Goal: Obtain resource: Obtain resource

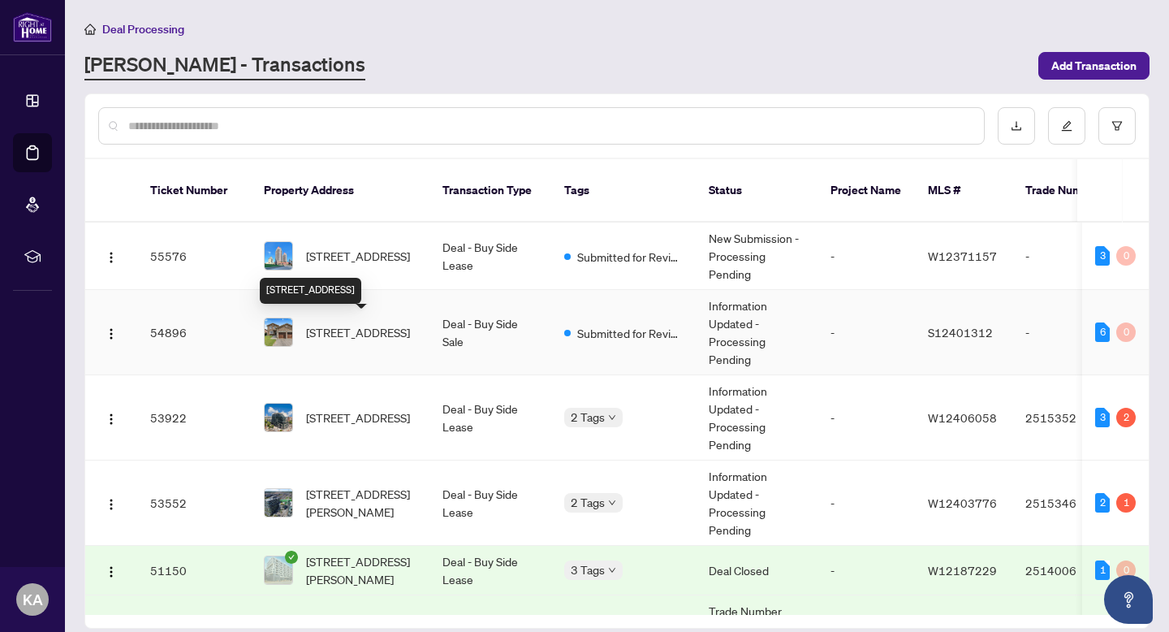
click at [343, 323] on span "[STREET_ADDRESS]" at bounding box center [358, 332] width 104 height 18
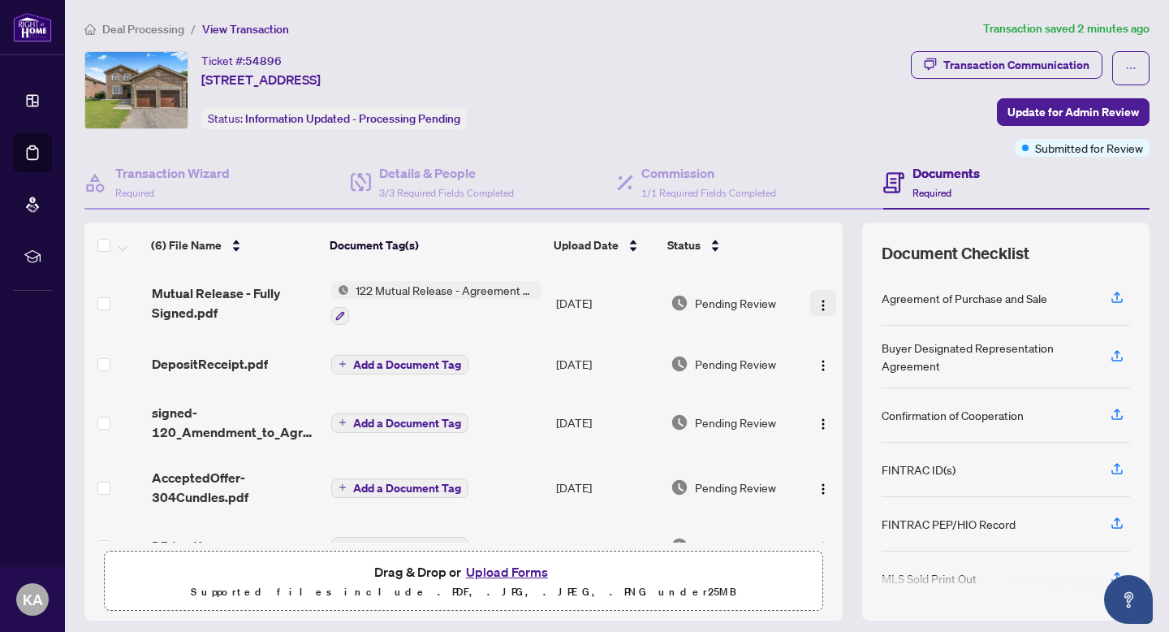
click at [819, 300] on img "button" at bounding box center [823, 305] width 13 height 13
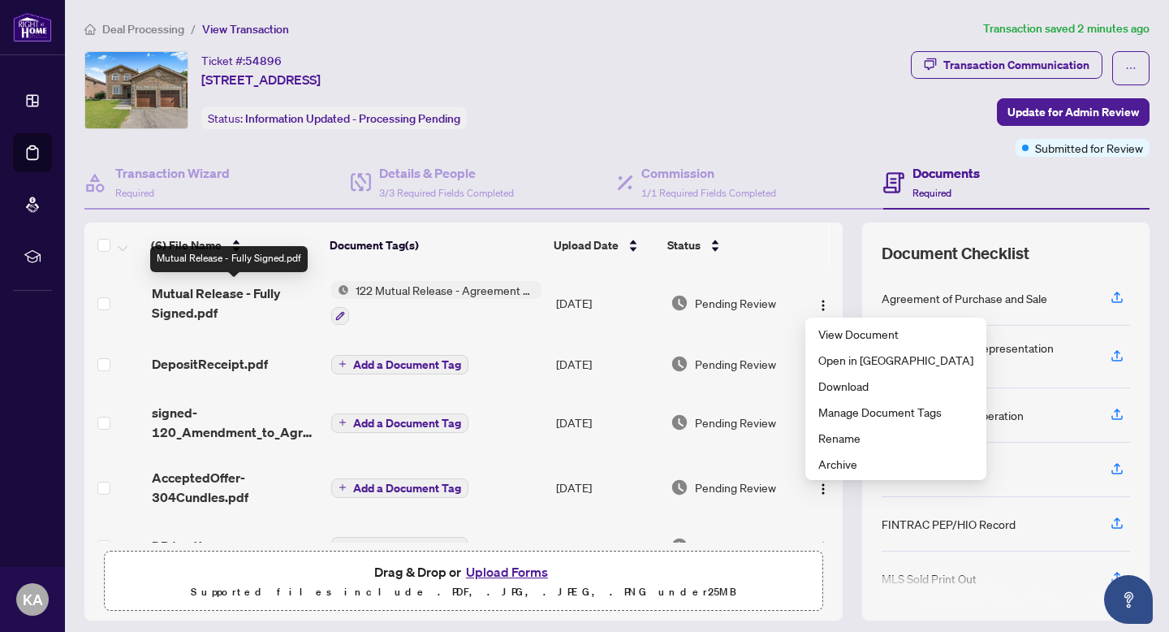
click at [220, 294] on span "Mutual Release - Fully Signed.pdf" at bounding box center [235, 302] width 167 height 39
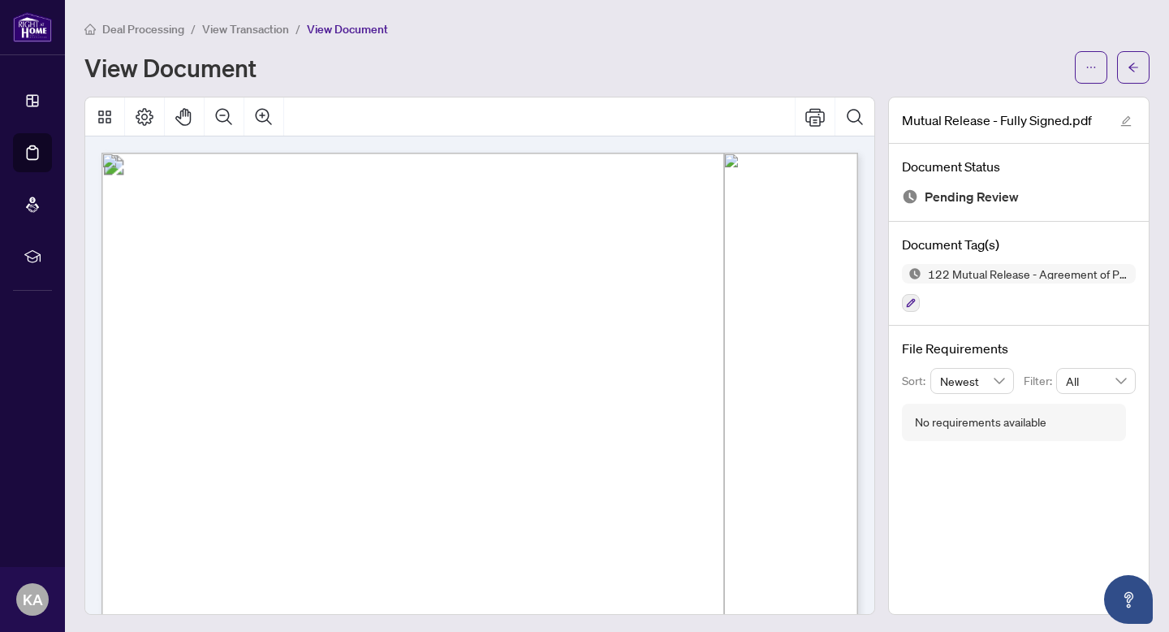
click at [643, 107] on div at bounding box center [479, 116] width 789 height 39
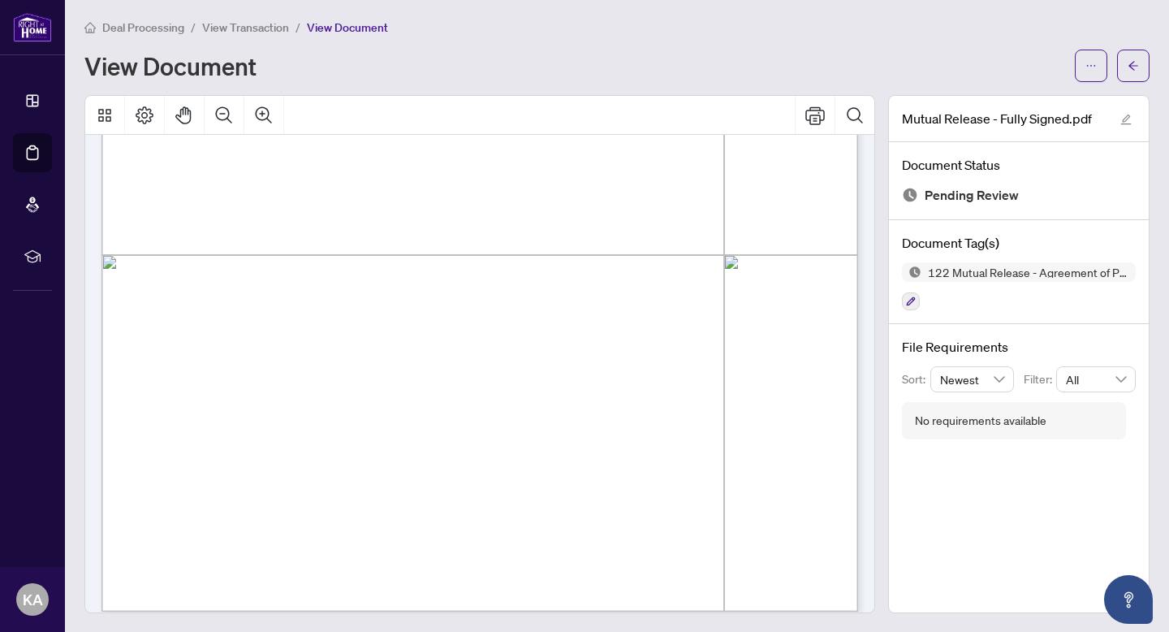
scroll to position [534, 0]
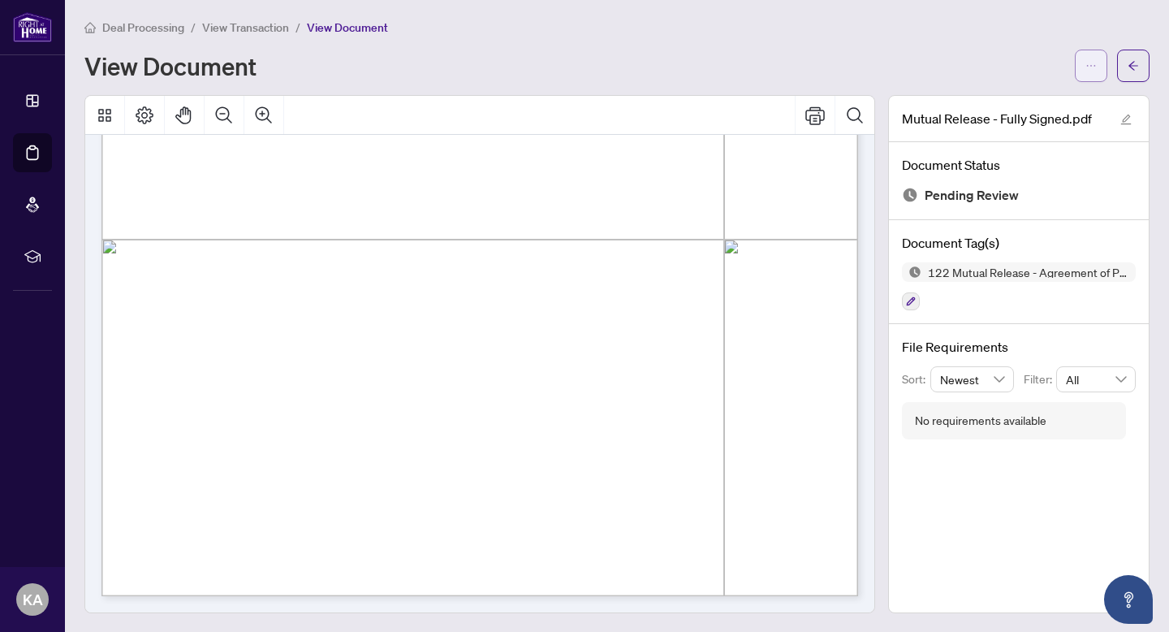
click at [1090, 60] on icon "ellipsis" at bounding box center [1091, 65] width 11 height 11
click at [1002, 100] on span "Download" at bounding box center [1032, 101] width 123 height 18
click at [266, 23] on span "View Transaction" at bounding box center [245, 27] width 87 height 15
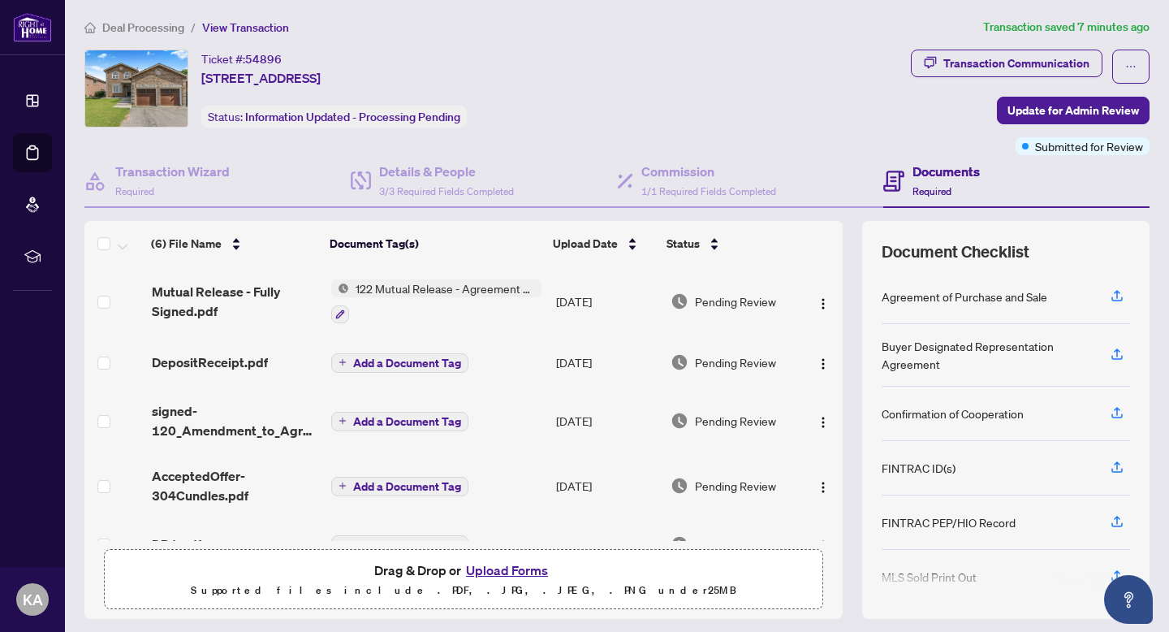
click at [173, 23] on span "Deal Processing" at bounding box center [143, 27] width 82 height 15
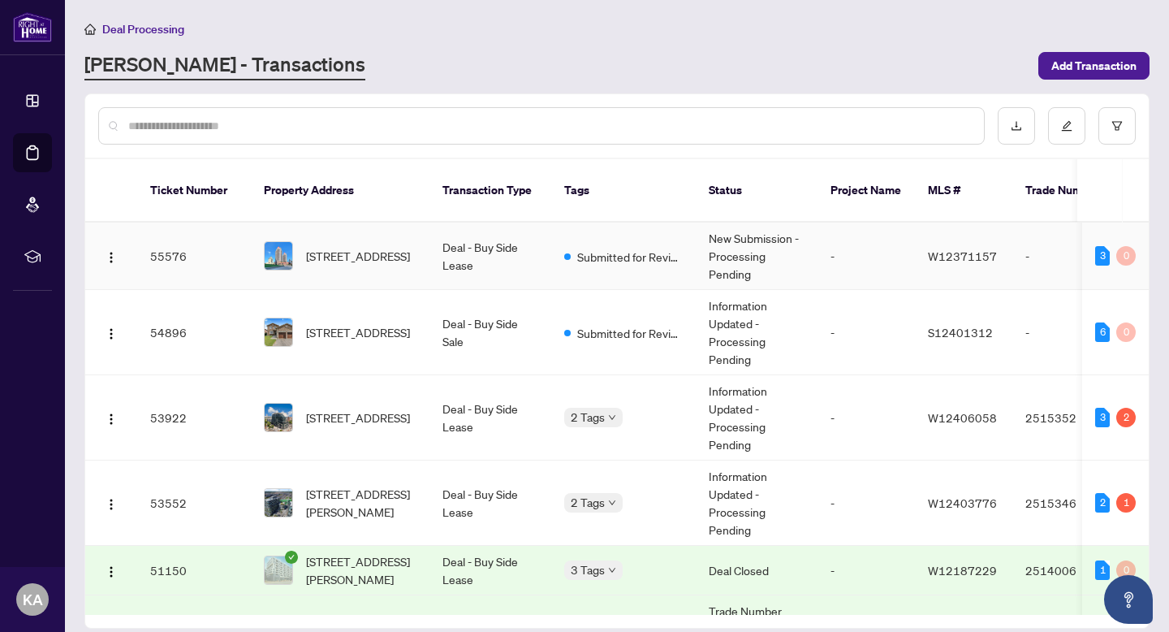
click at [360, 253] on span "[STREET_ADDRESS]" at bounding box center [358, 256] width 104 height 18
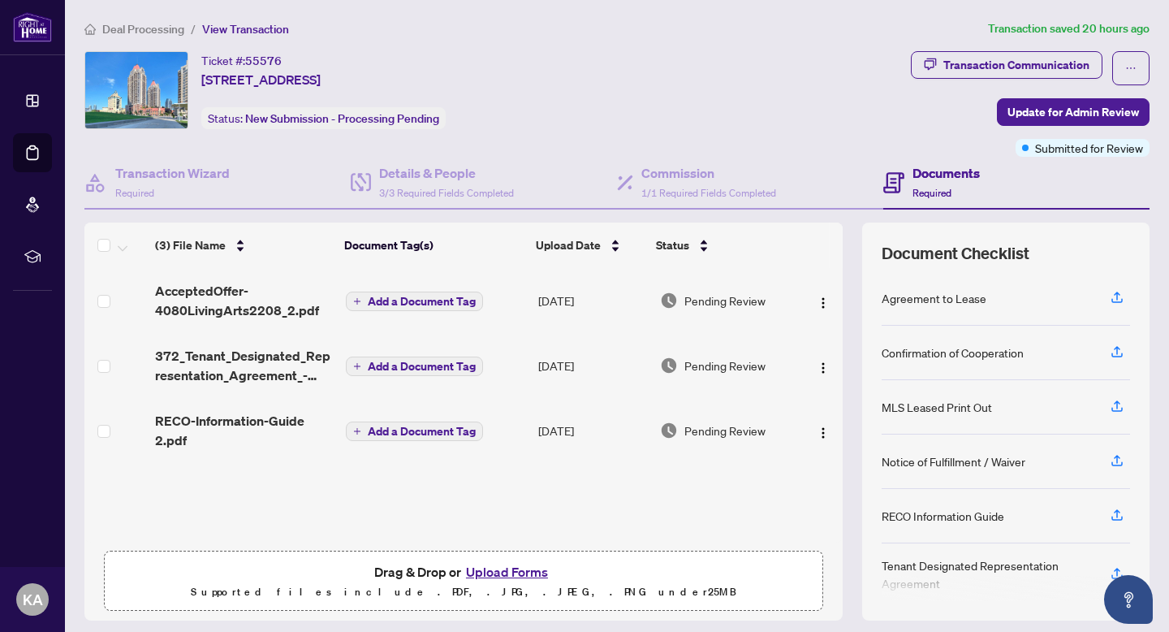
click at [140, 28] on span "Deal Processing" at bounding box center [143, 29] width 82 height 15
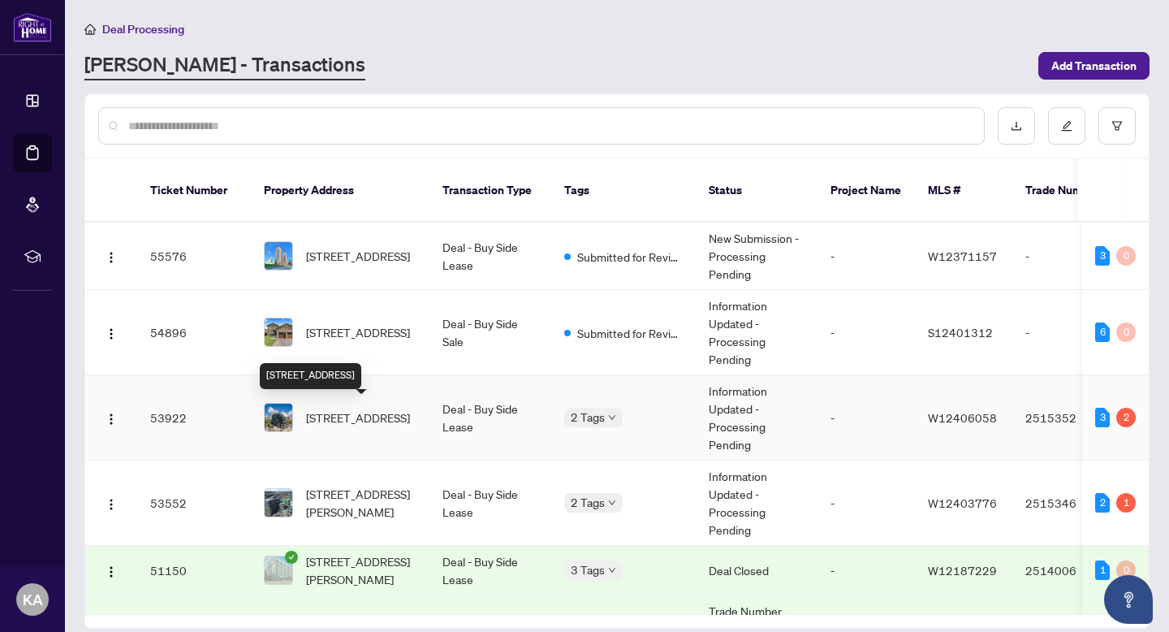
click at [378, 415] on span "[STREET_ADDRESS]" at bounding box center [358, 417] width 104 height 18
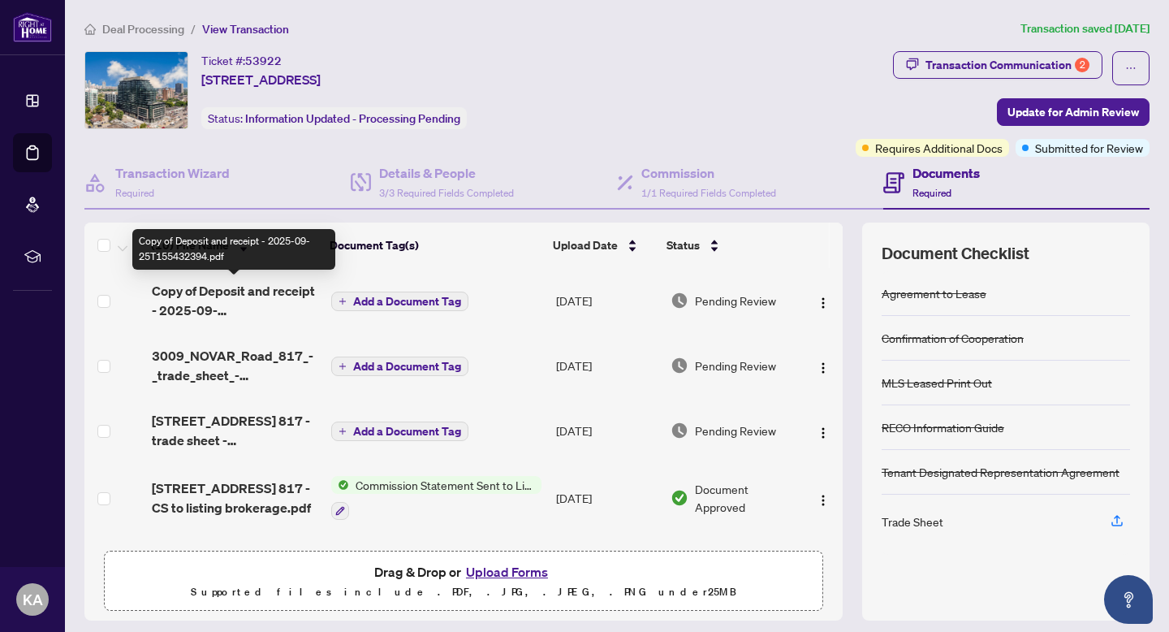
click at [209, 296] on span "Copy of Deposit and receipt - 2025-09-25T155432394.pdf" at bounding box center [235, 300] width 167 height 39
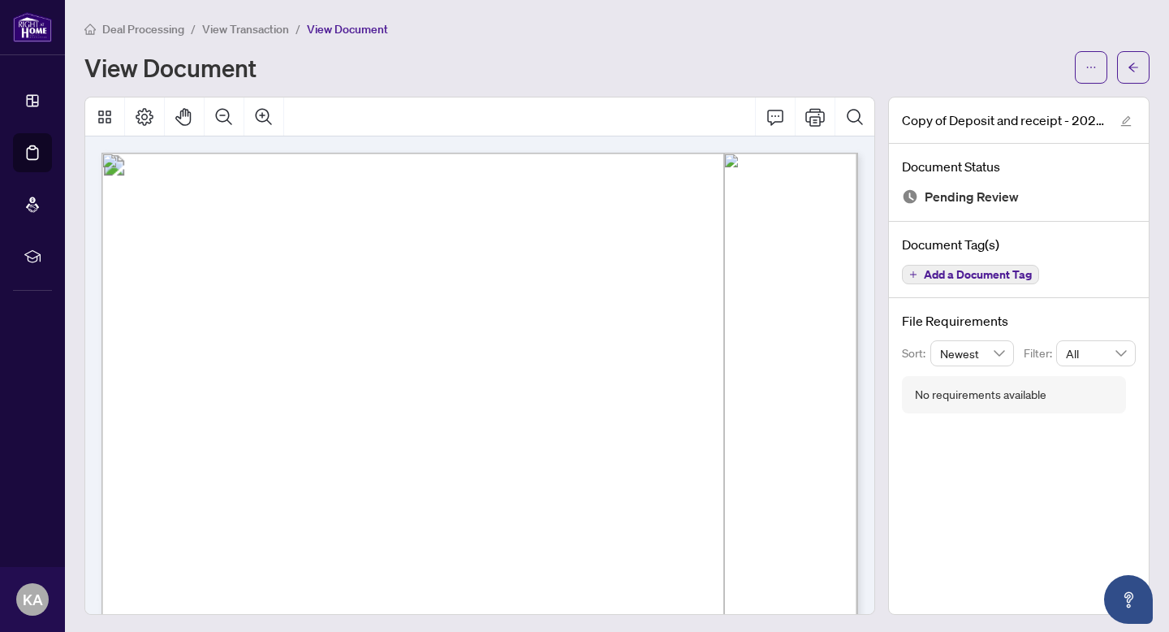
click at [263, 32] on span "View Transaction" at bounding box center [245, 29] width 87 height 15
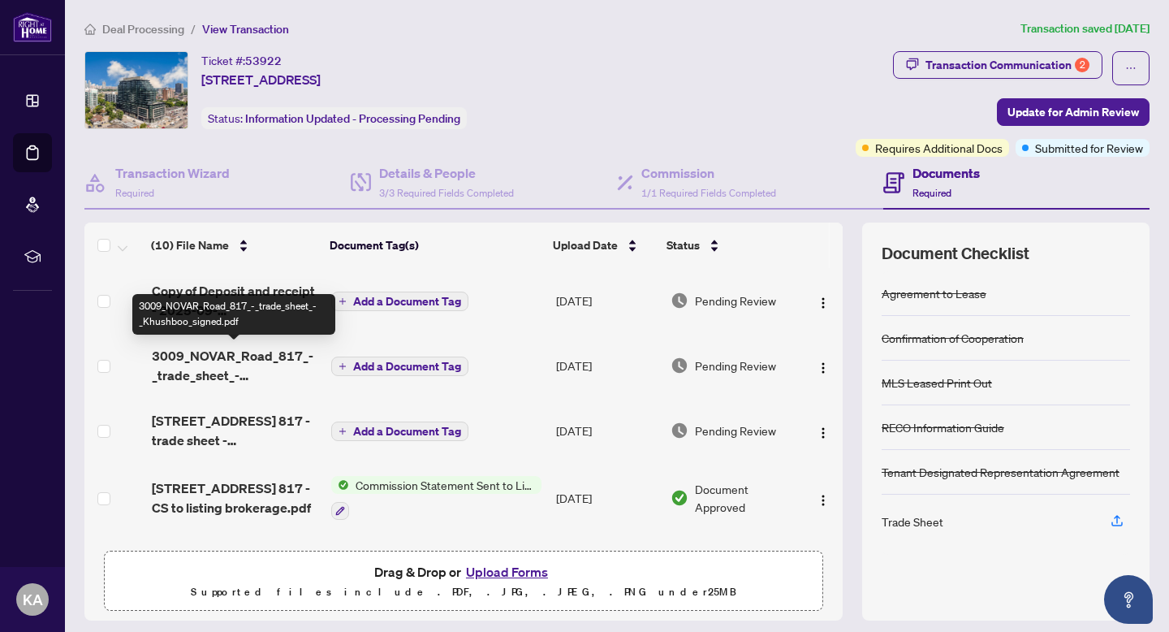
click at [217, 356] on span "3009_NOVAR_Road_817_-_trade_sheet_-_Khushboo_signed.pdf" at bounding box center [235, 365] width 167 height 39
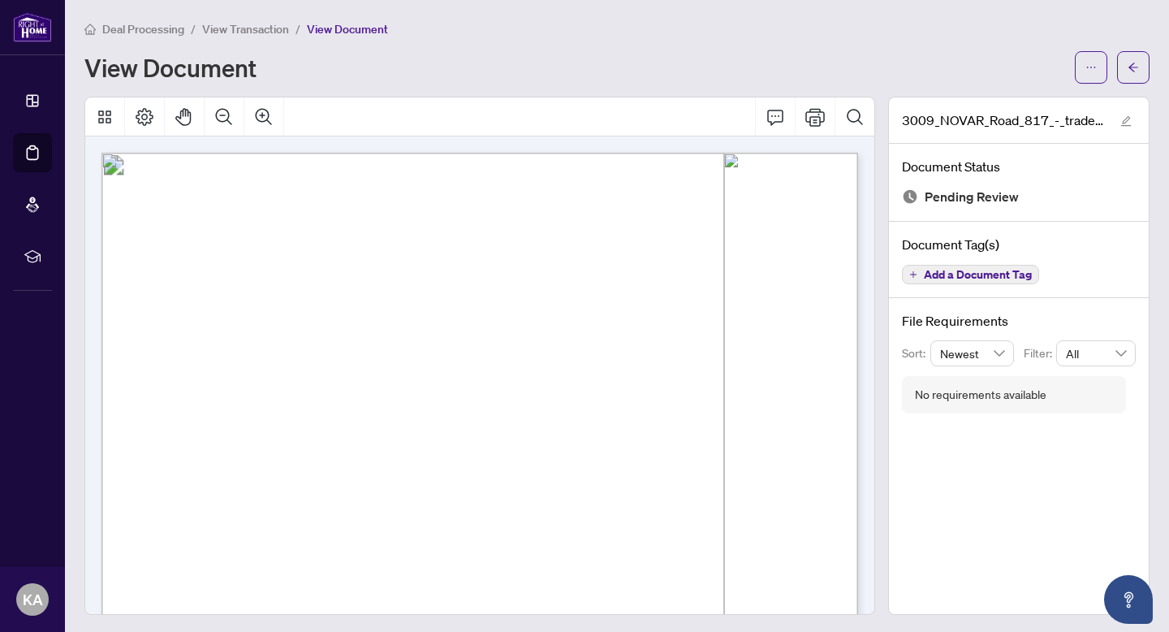
click at [265, 22] on span "View Transaction" at bounding box center [245, 29] width 87 height 15
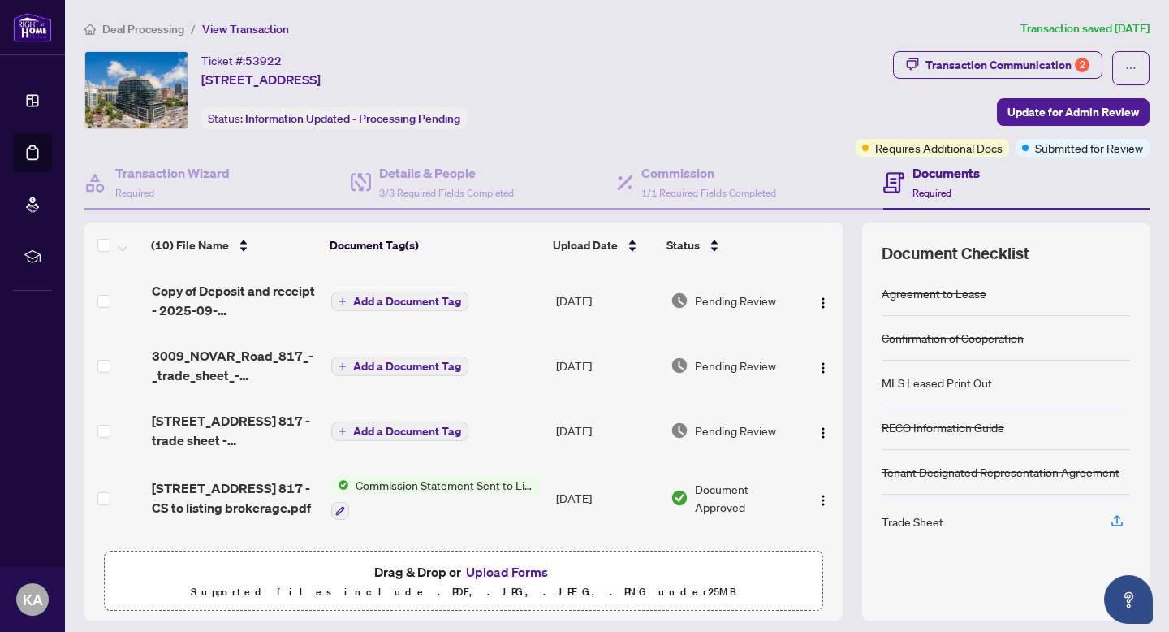
click at [230, 434] on span "[STREET_ADDRESS] 817 - trade sheet - [PERSON_NAME] to Review.pdf" at bounding box center [235, 430] width 167 height 39
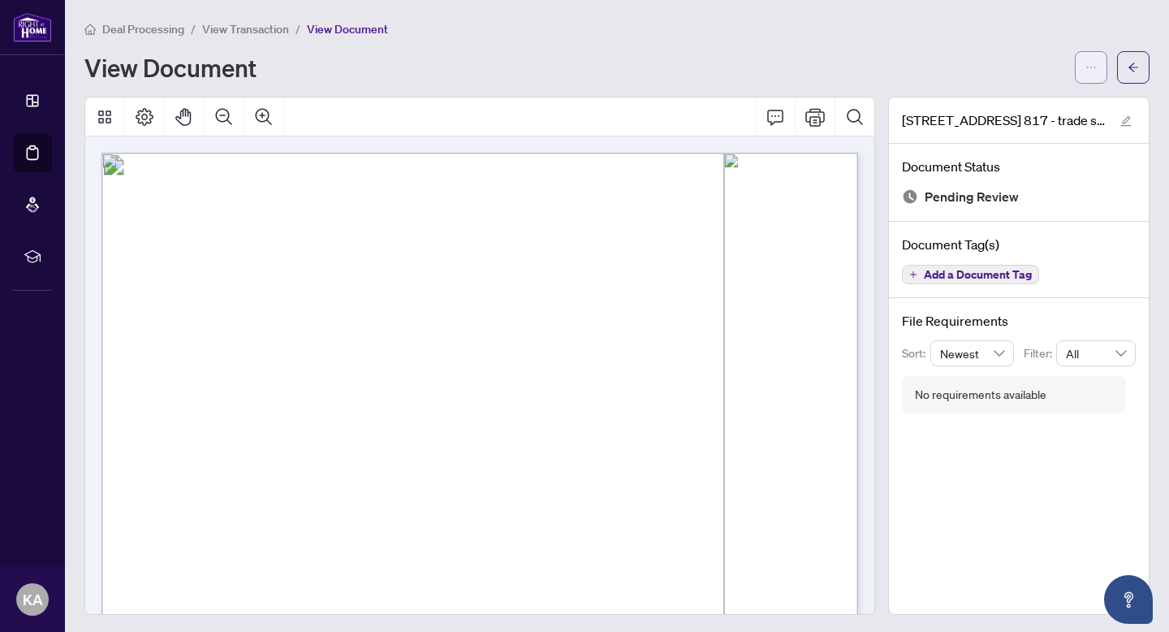
click at [1087, 67] on icon "ellipsis" at bounding box center [1091, 68] width 9 height 2
click at [998, 104] on span "Download" at bounding box center [1032, 103] width 123 height 18
click at [269, 28] on span "View Transaction" at bounding box center [245, 29] width 87 height 15
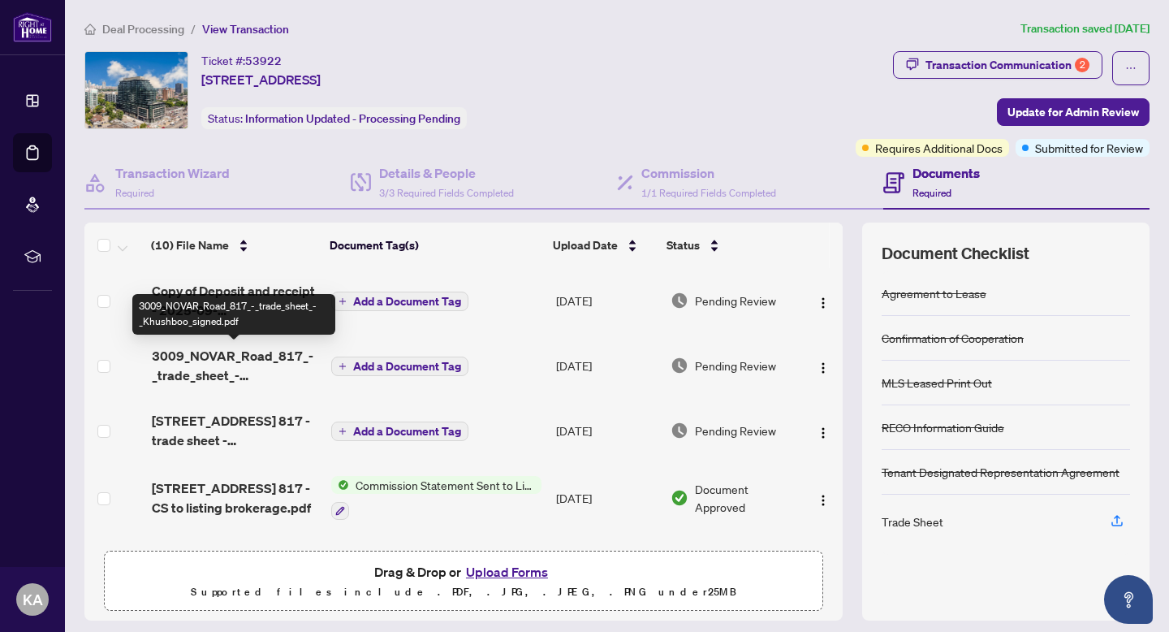
click at [222, 363] on span "3009_NOVAR_Road_817_-_trade_sheet_-_Khushboo_signed.pdf" at bounding box center [235, 365] width 167 height 39
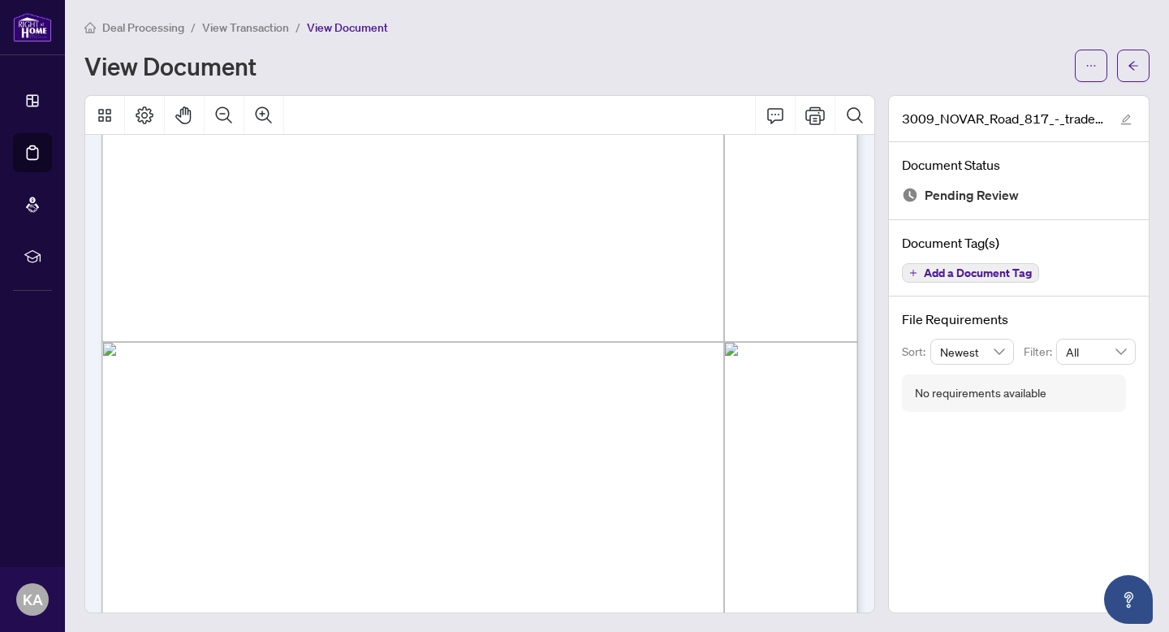
scroll to position [534, 0]
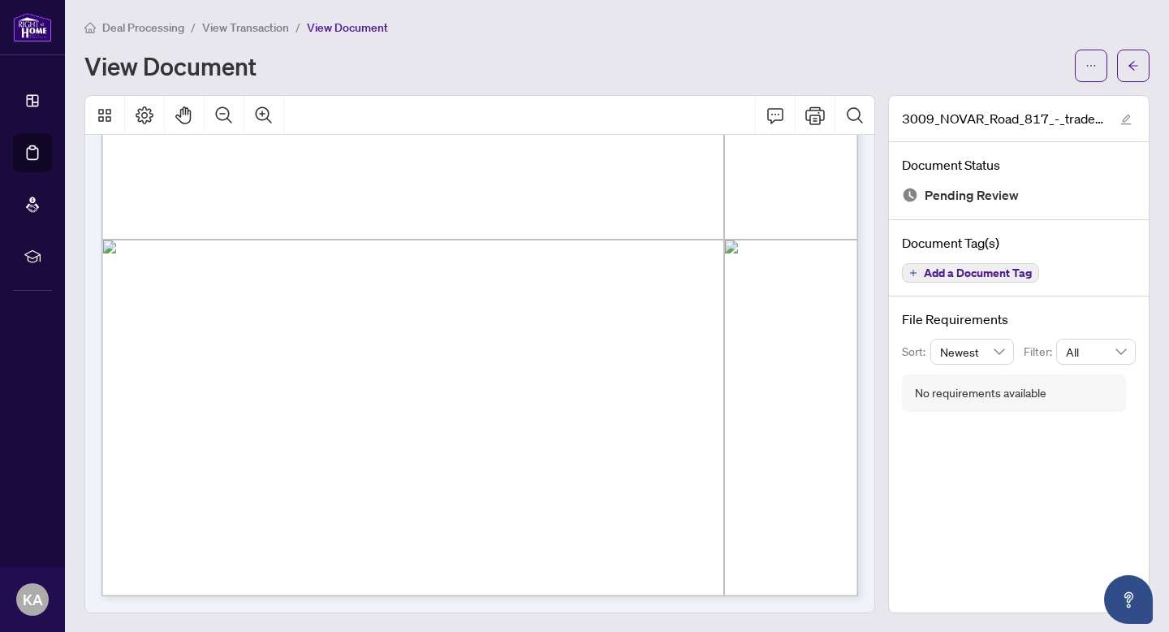
drag, startPoint x: 710, startPoint y: 325, endPoint x: 728, endPoint y: 631, distance: 306.6
click at [728, 631] on main "Deal Processing / View Transaction / View Document View Document 3009_NOVAR_Roa…" at bounding box center [617, 316] width 1104 height 632
click at [279, 25] on span "View Transaction" at bounding box center [245, 27] width 87 height 15
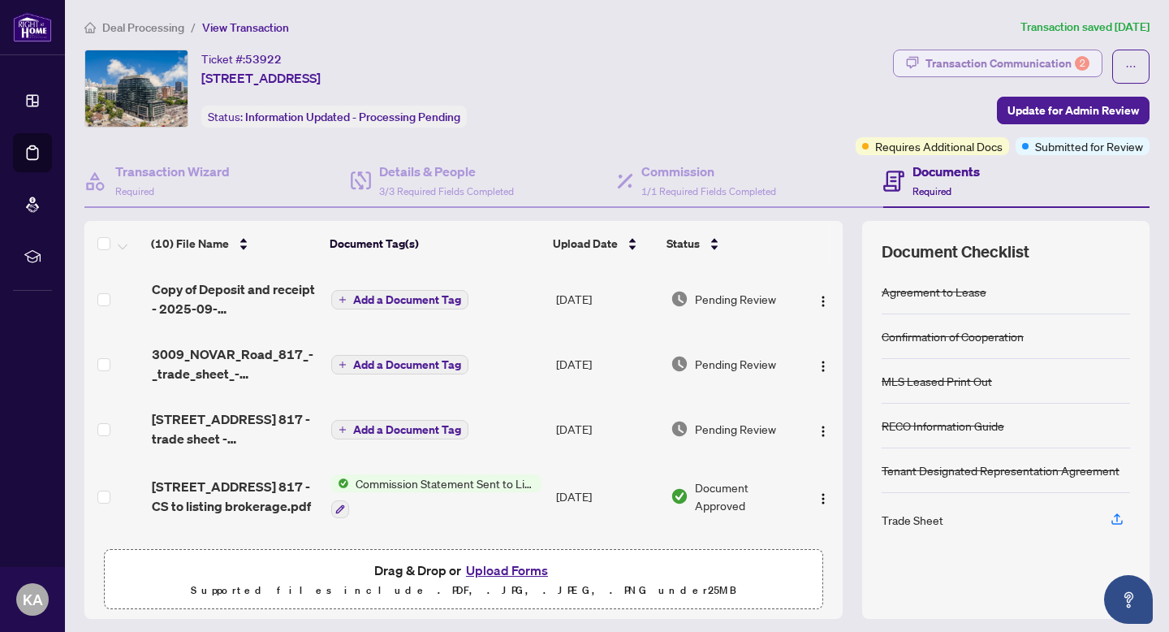
click at [983, 57] on div "Transaction Communication 2" at bounding box center [1008, 63] width 164 height 26
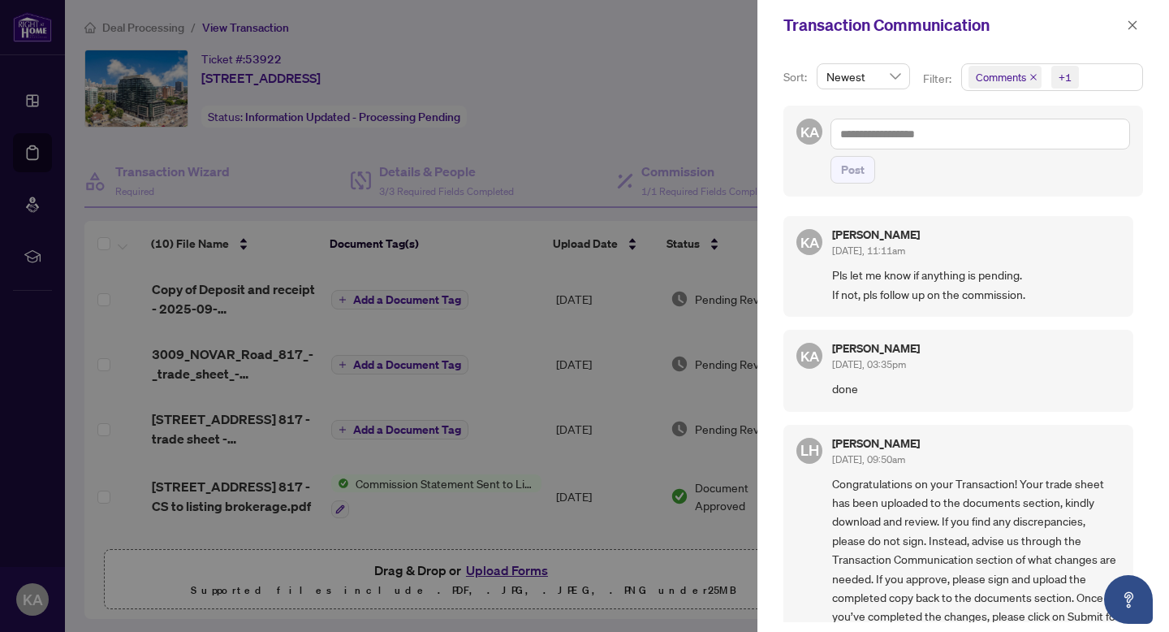
click at [152, 24] on div at bounding box center [584, 316] width 1169 height 632
click at [1131, 25] on icon "close" at bounding box center [1133, 24] width 9 height 9
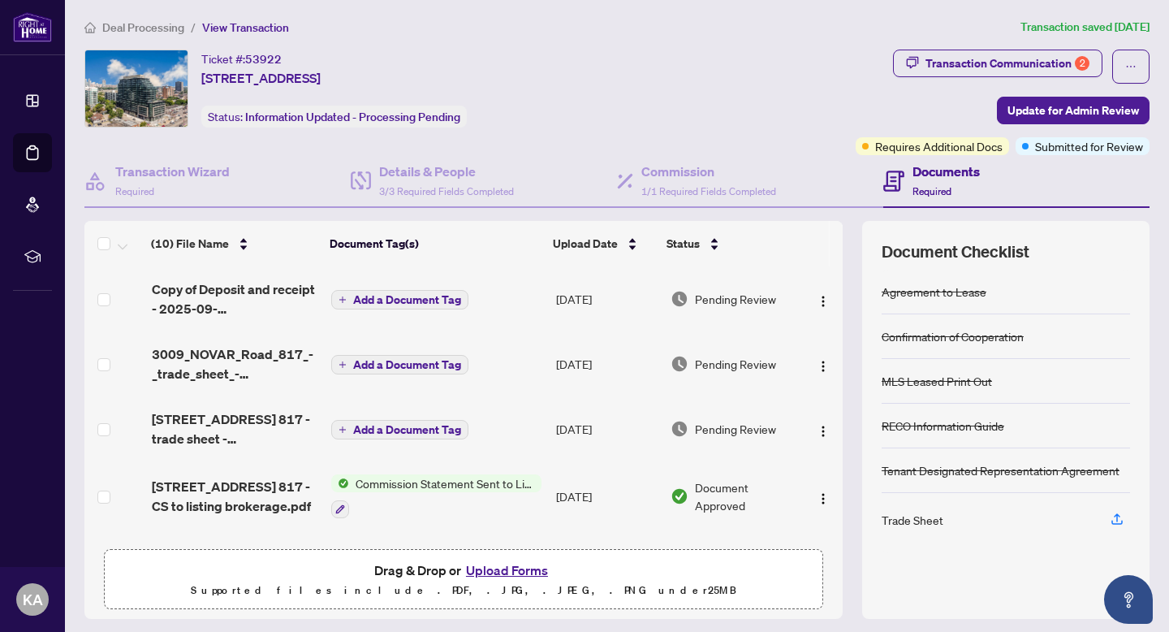
click at [159, 27] on span "Deal Processing" at bounding box center [143, 27] width 82 height 15
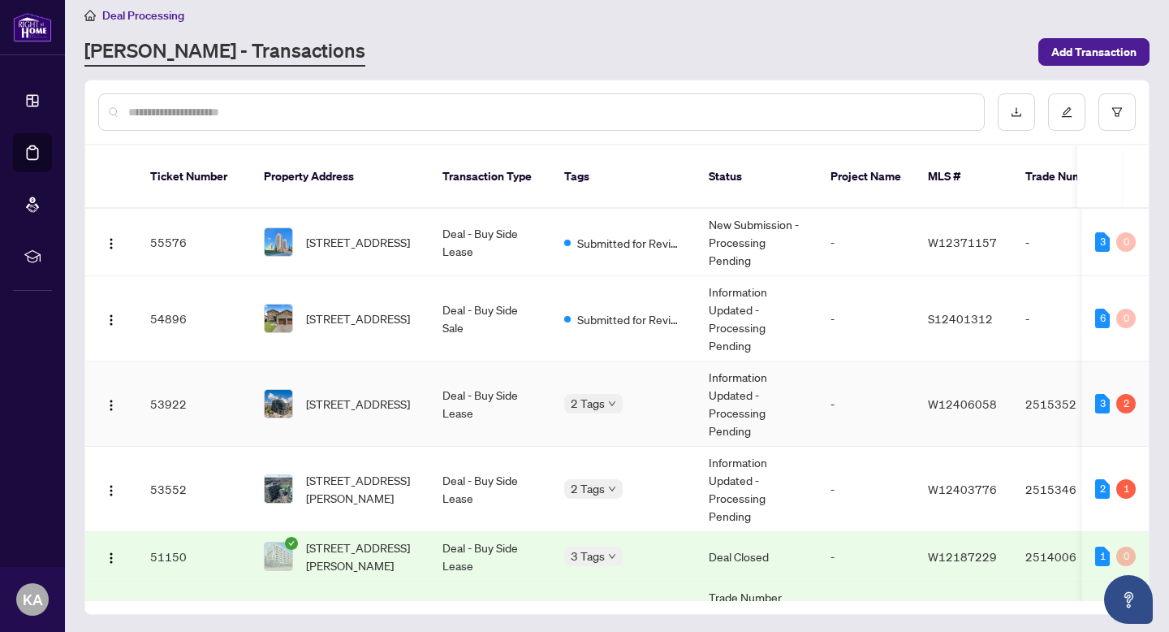
scroll to position [15, 0]
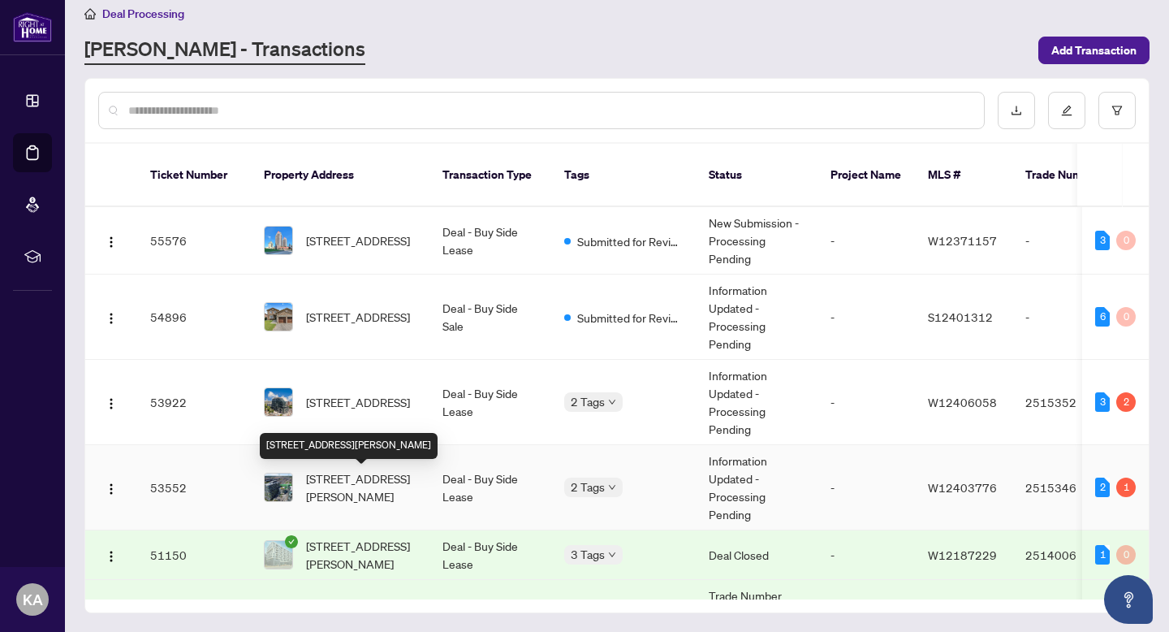
click at [373, 470] on span "[STREET_ADDRESS][PERSON_NAME]" at bounding box center [361, 487] width 110 height 36
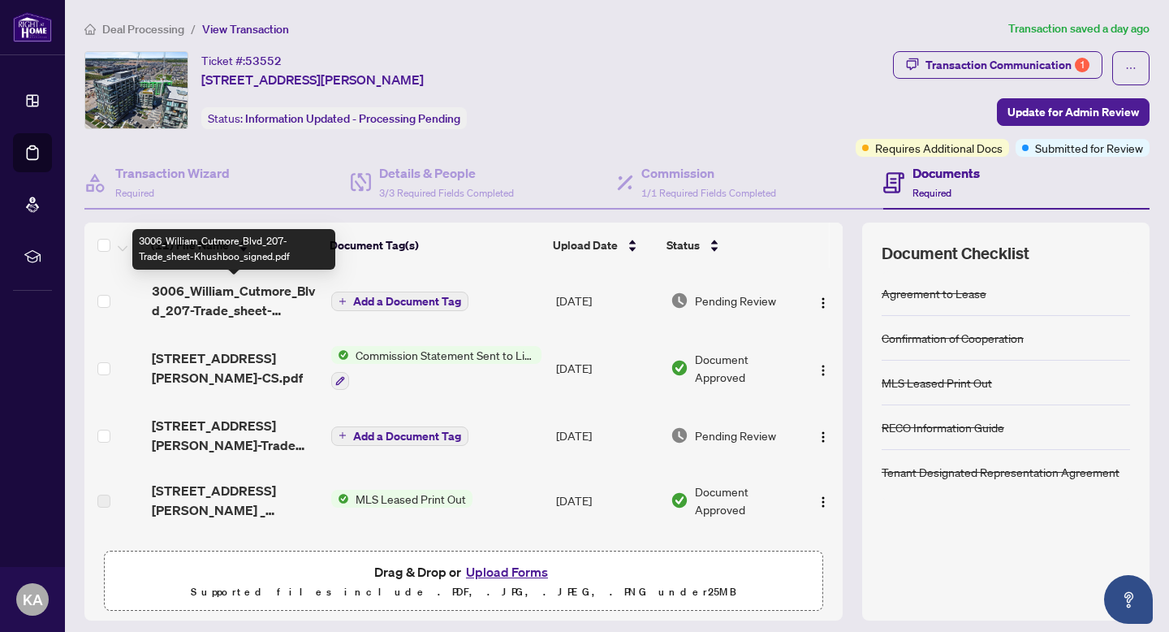
click at [252, 299] on span "3006_William_Cutmore_Blvd_207-Trade_sheet-Khushboo_signed.pdf" at bounding box center [235, 300] width 167 height 39
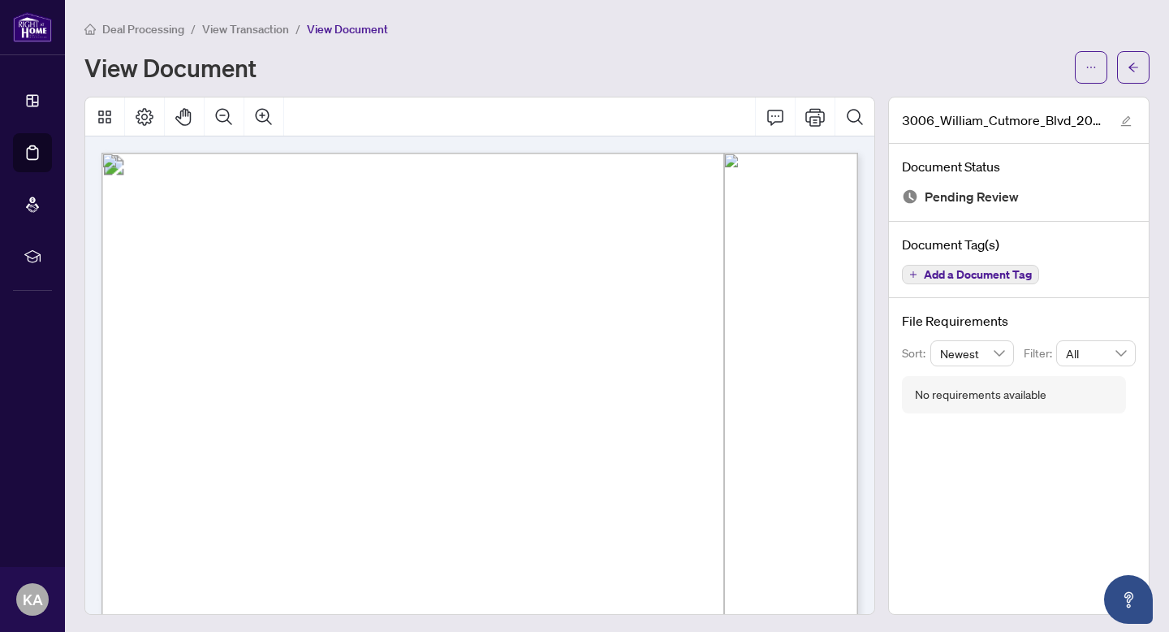
click at [196, 498] on span "Financial:" at bounding box center [168, 502] width 55 height 14
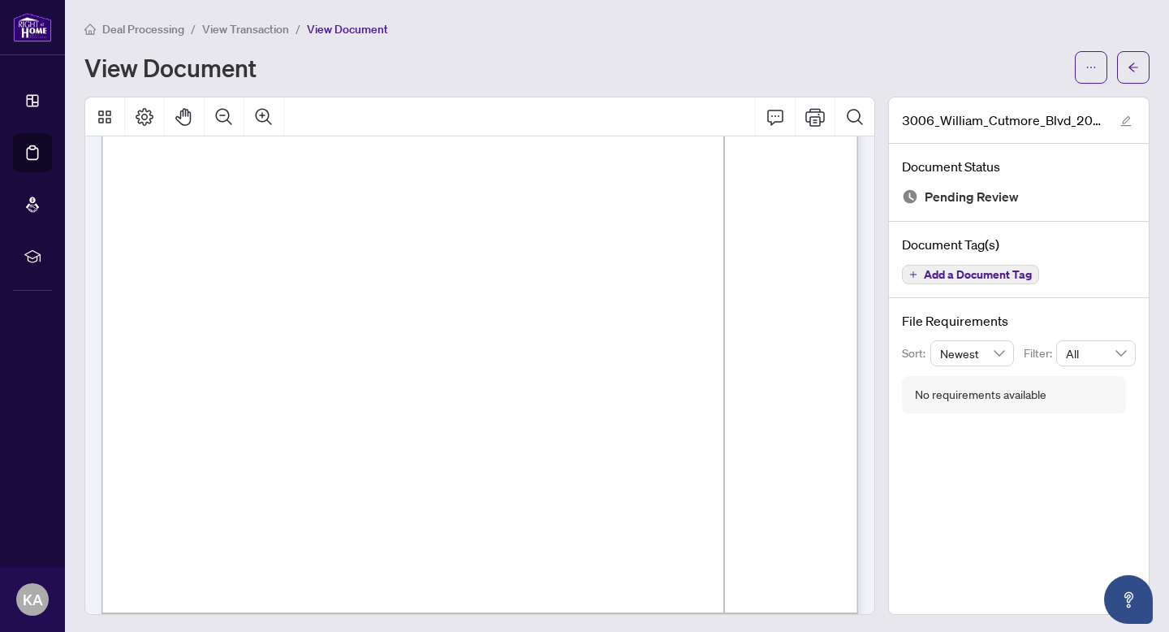
scroll to position [195, 0]
click at [250, 28] on span "View Transaction" at bounding box center [245, 29] width 87 height 15
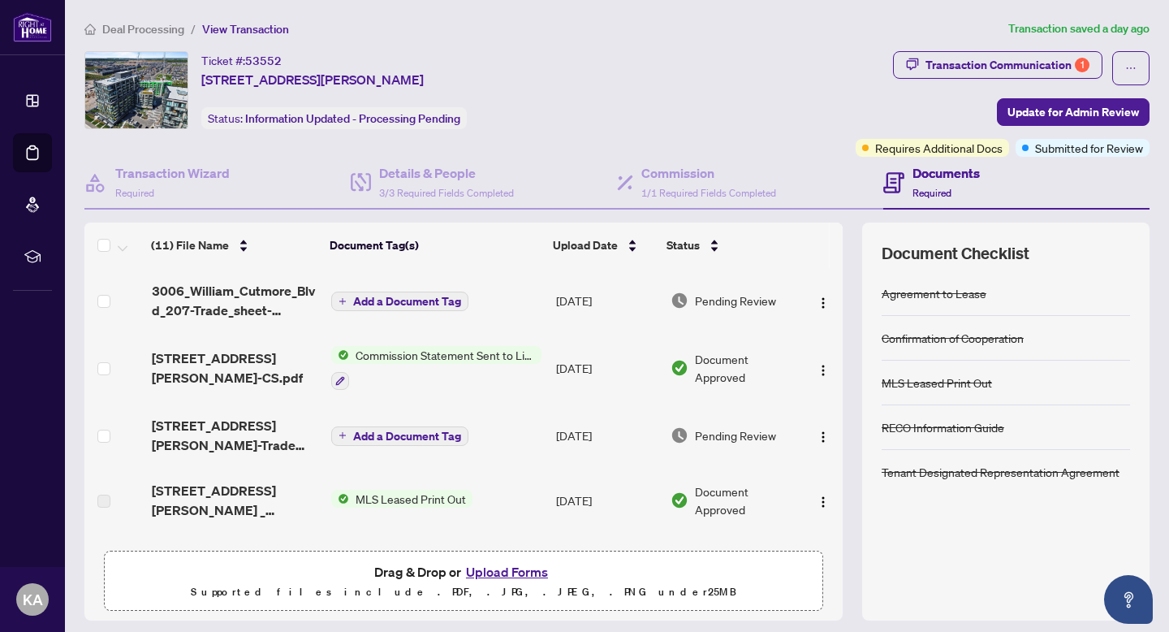
click at [155, 28] on span "Deal Processing" at bounding box center [143, 29] width 82 height 15
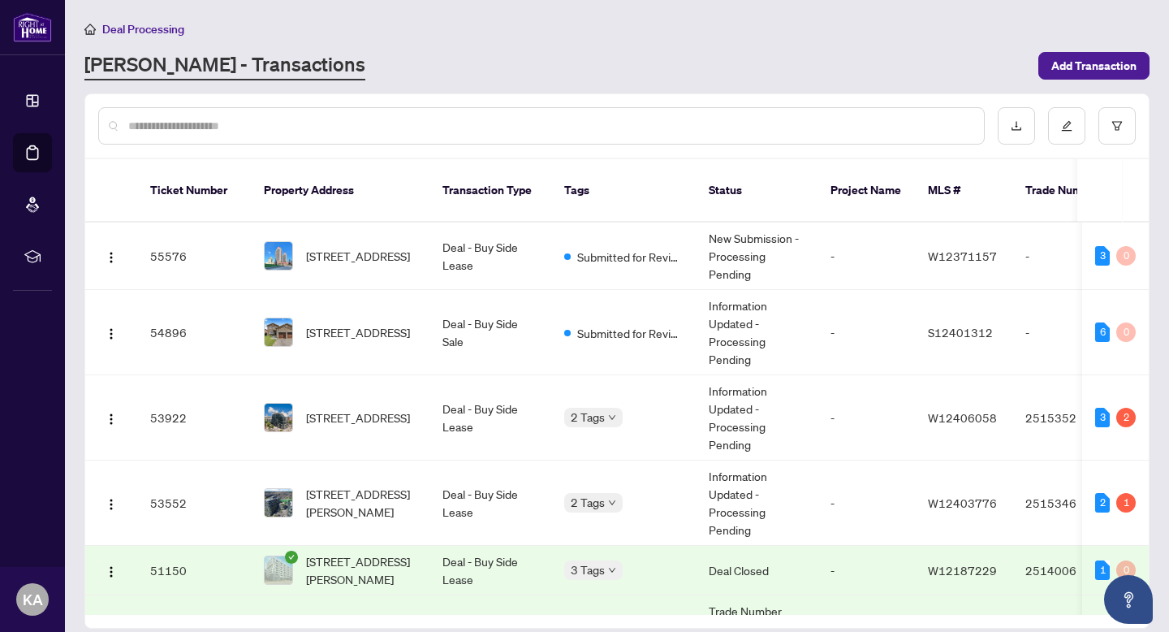
click at [156, 32] on span "Deal Processing" at bounding box center [143, 29] width 82 height 15
